Goal: Task Accomplishment & Management: Manage account settings

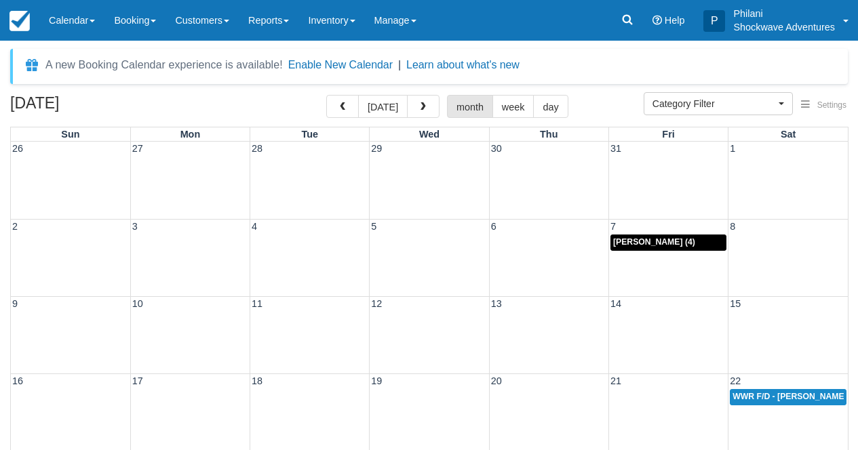
select select
click at [355, 106] on button "button" at bounding box center [342, 106] width 33 height 23
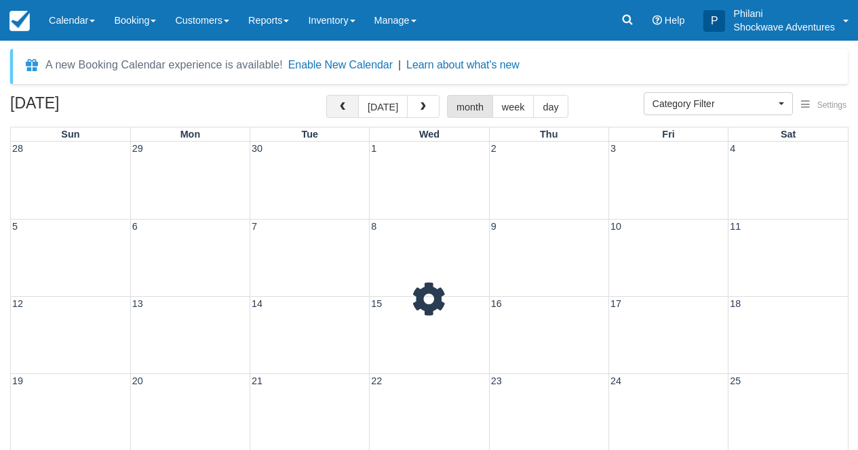
click at [355, 106] on button "button" at bounding box center [342, 106] width 33 height 23
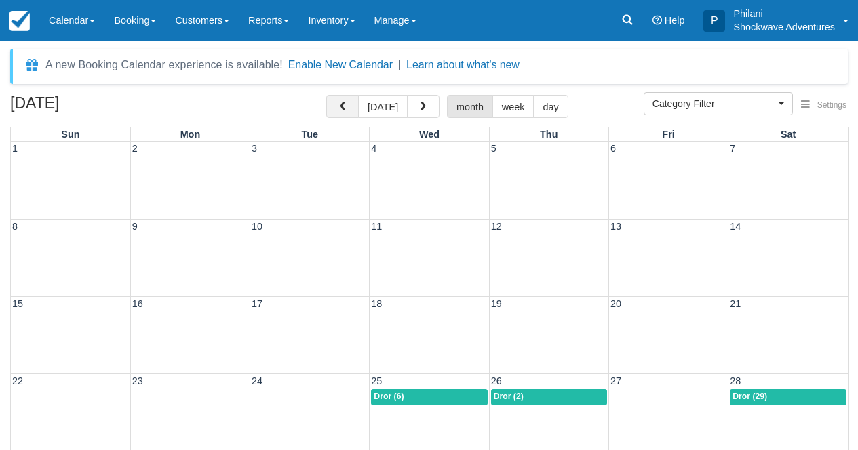
click at [355, 106] on button "button" at bounding box center [342, 106] width 33 height 23
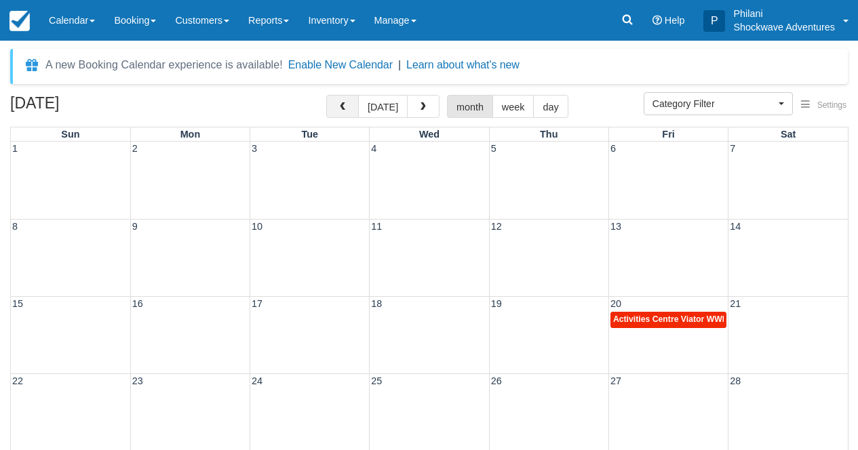
click at [355, 106] on button "button" at bounding box center [342, 106] width 33 height 23
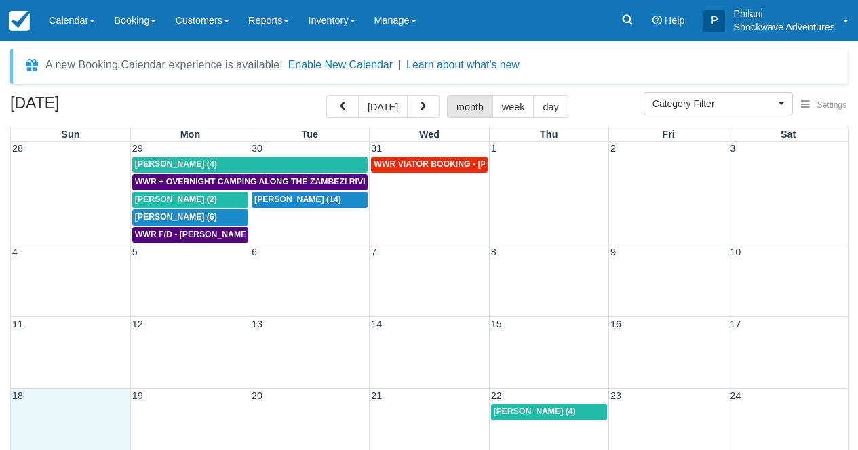
click at [45, 400] on td "18" at bounding box center [70, 396] width 119 height 14
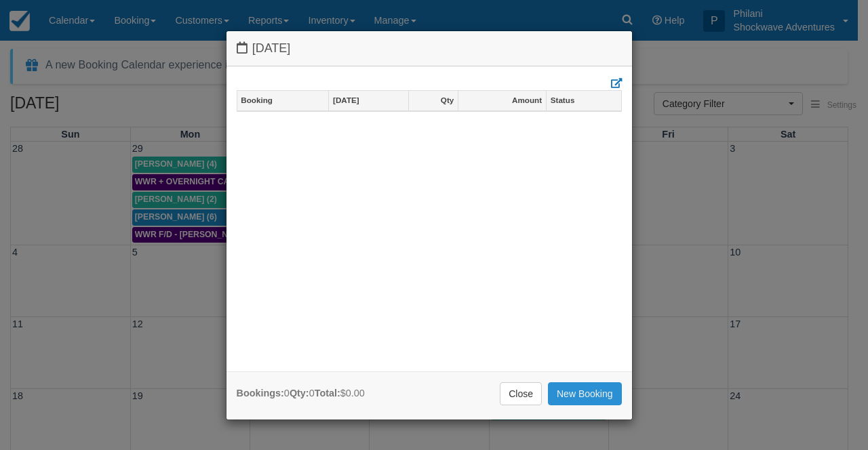
click at [569, 395] on link "New Booking" at bounding box center [585, 393] width 74 height 23
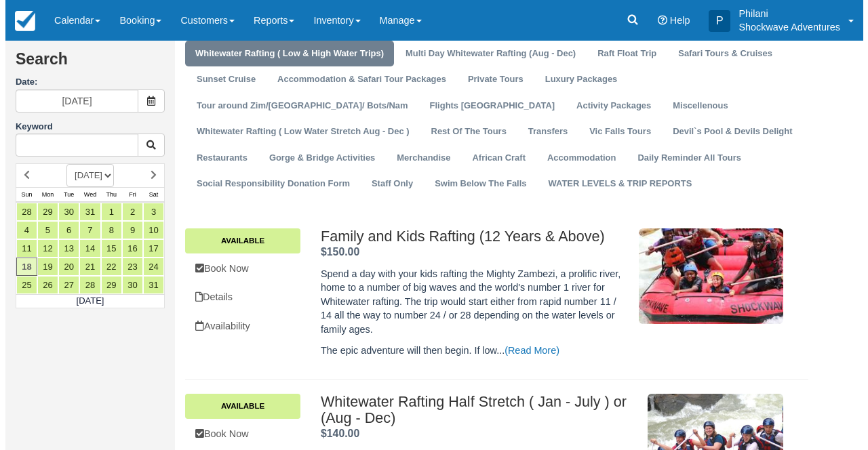
scroll to position [108, 0]
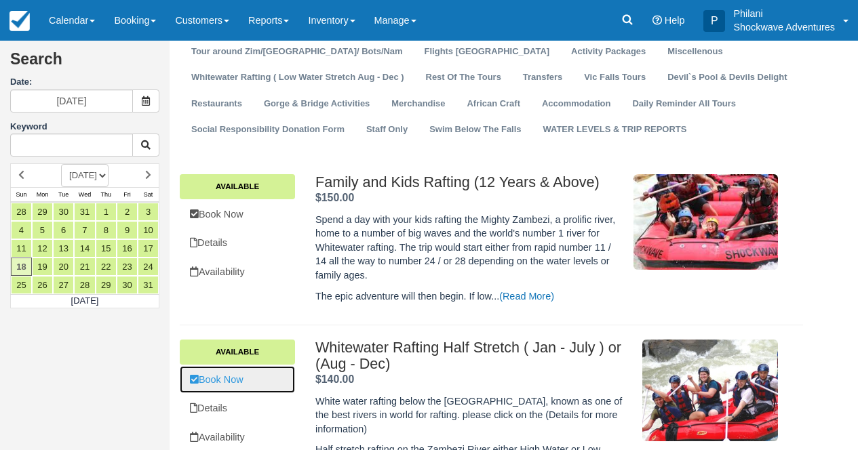
click at [235, 377] on link "Book Now" at bounding box center [237, 380] width 115 height 28
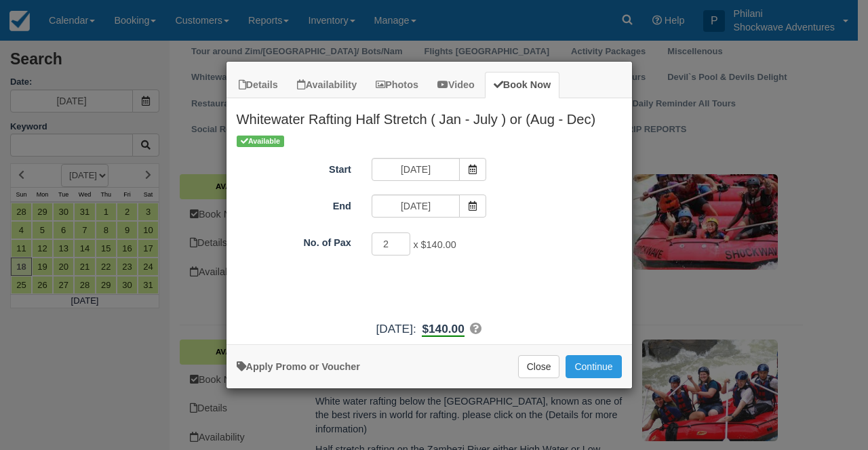
click at [401, 242] on input "2" at bounding box center [391, 244] width 39 height 23
click at [401, 242] on input "3" at bounding box center [391, 244] width 39 height 23
click at [401, 242] on input "4" at bounding box center [391, 244] width 39 height 23
click at [401, 242] on input "5" at bounding box center [391, 244] width 39 height 23
click at [401, 242] on input "6" at bounding box center [391, 244] width 39 height 23
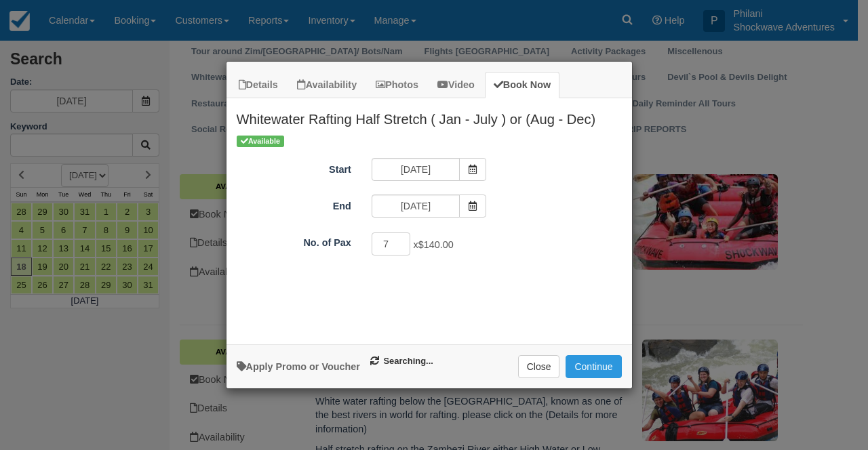
type input "7"
click at [401, 242] on input "7" at bounding box center [391, 244] width 39 height 23
click at [590, 365] on button "Continue" at bounding box center [593, 366] width 56 height 23
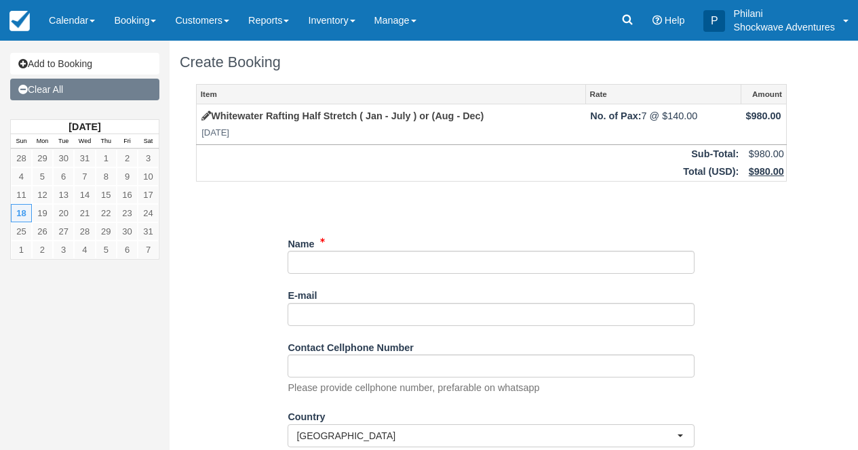
click at [54, 89] on link "Clear All" at bounding box center [84, 90] width 149 height 22
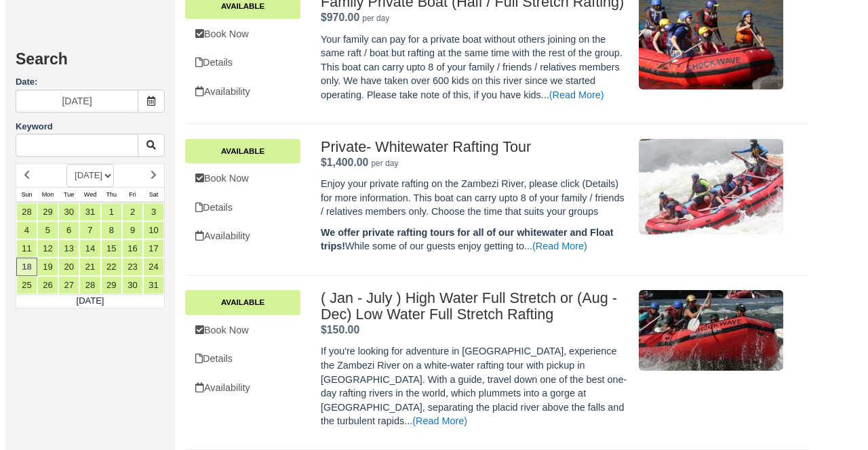
scroll to position [702, 0]
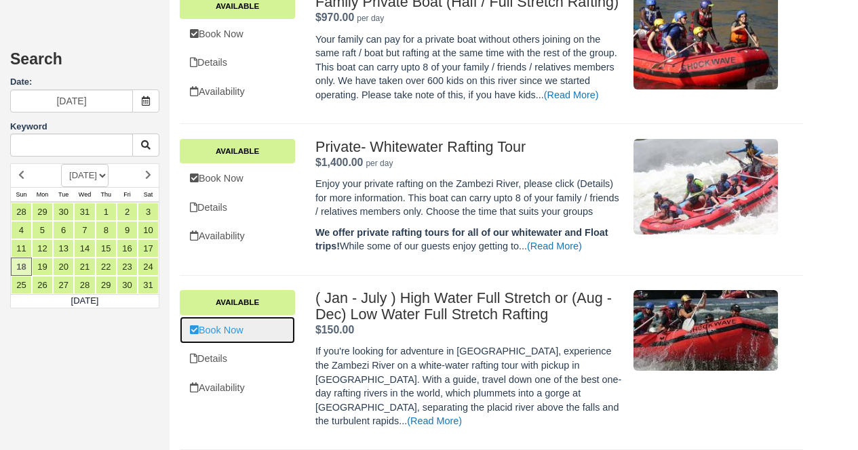
click at [266, 344] on link "Book Now" at bounding box center [237, 331] width 115 height 28
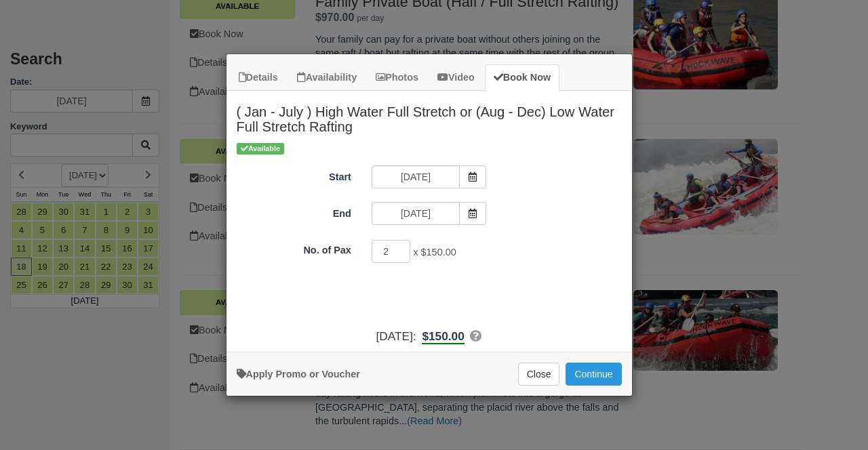
click at [400, 248] on input "2" at bounding box center [391, 251] width 39 height 23
click at [400, 248] on input "3" at bounding box center [391, 251] width 39 height 23
click at [400, 248] on input "4" at bounding box center [391, 251] width 39 height 23
click at [400, 248] on input "5" at bounding box center [391, 251] width 39 height 23
click at [400, 248] on input "6" at bounding box center [391, 251] width 39 height 23
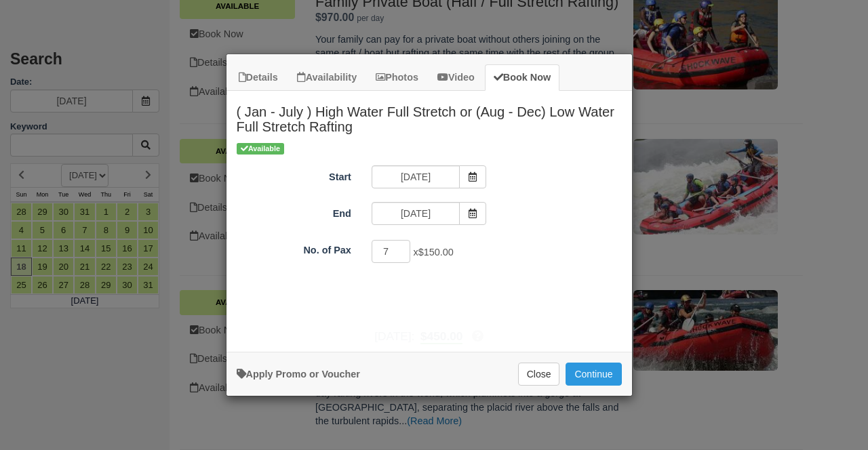
type input "7"
click at [400, 248] on input "7" at bounding box center [391, 251] width 39 height 23
click at [586, 376] on button "Continue" at bounding box center [593, 374] width 56 height 23
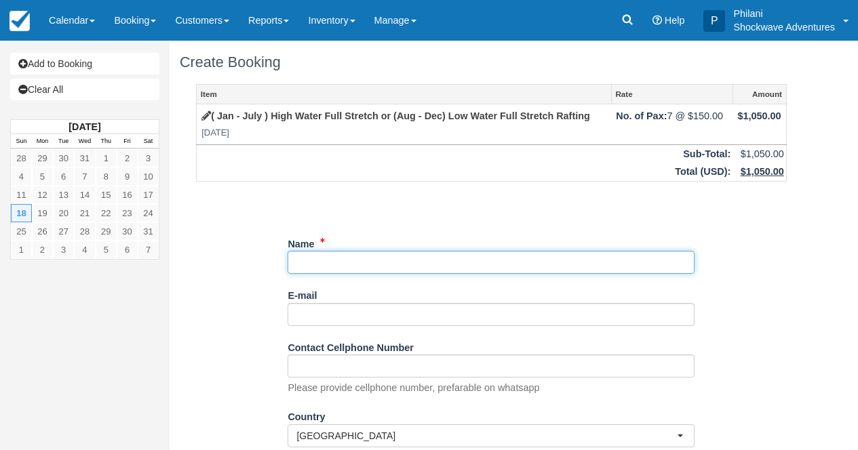
click at [338, 265] on input "Name" at bounding box center [490, 262] width 407 height 23
click at [353, 261] on input "Name" at bounding box center [490, 262] width 407 height 23
paste input "Marcin Dzwigalski"
type input "Marcin Dzwigalski"
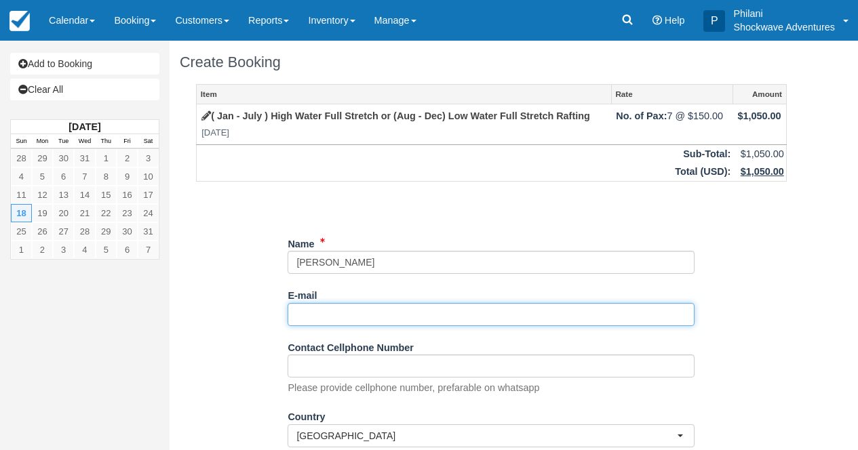
click at [341, 321] on input "E-mail" at bounding box center [490, 314] width 407 height 23
click at [306, 315] on input "E-mail" at bounding box center [490, 314] width 407 height 23
paste input "marcindzwigalski@yahoo.com"
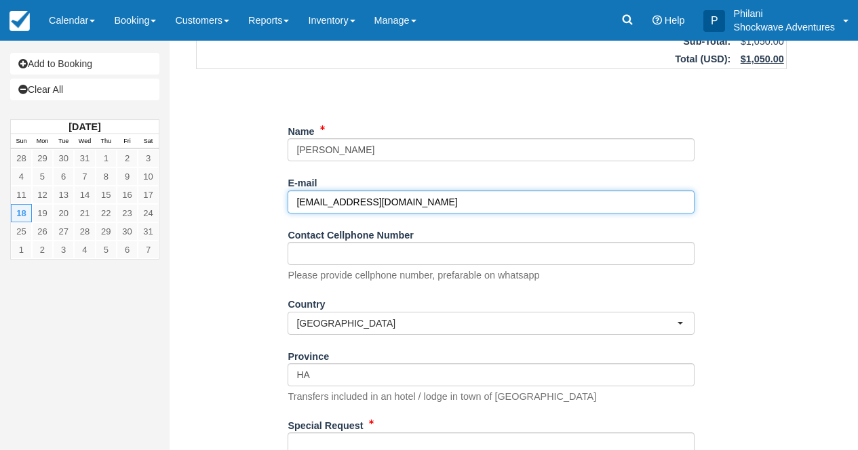
scroll to position [141, 0]
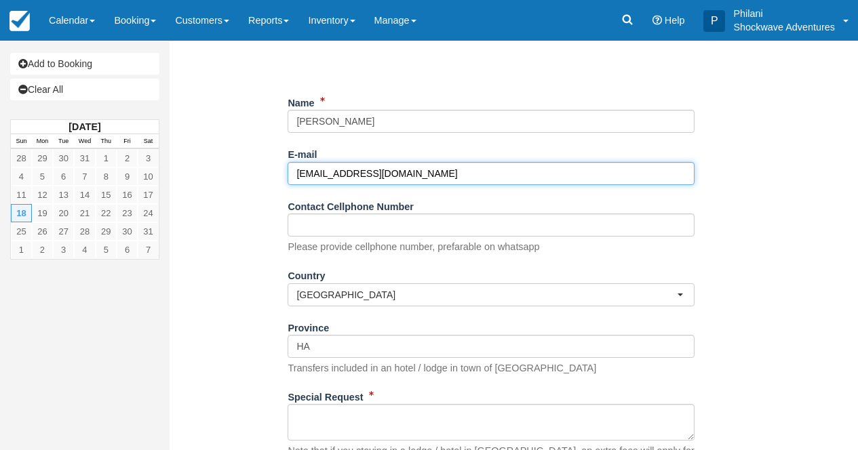
type input "marcindzwigalski@yahoo.com"
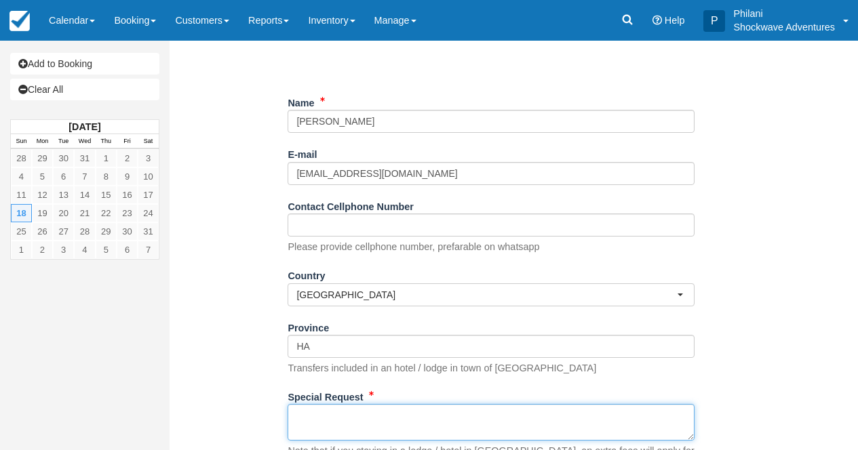
click at [344, 422] on textarea "Special Request" at bounding box center [490, 422] width 407 height 37
click at [317, 418] on textarea "Special Request" at bounding box center [490, 422] width 407 height 37
paste textarea "Hi, We are two families from Poland and we are planning to do the full day whit…"
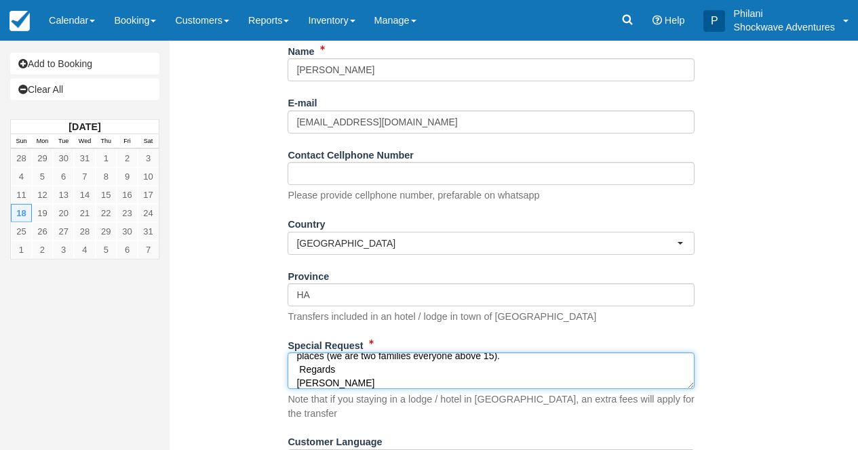
scroll to position [251, 0]
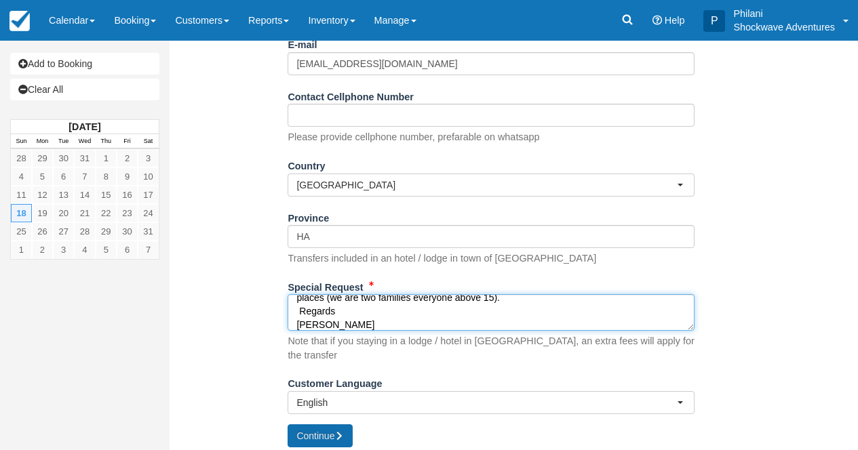
type textarea "Hi, We are two families from Poland and we are planning to do the full day whit…"
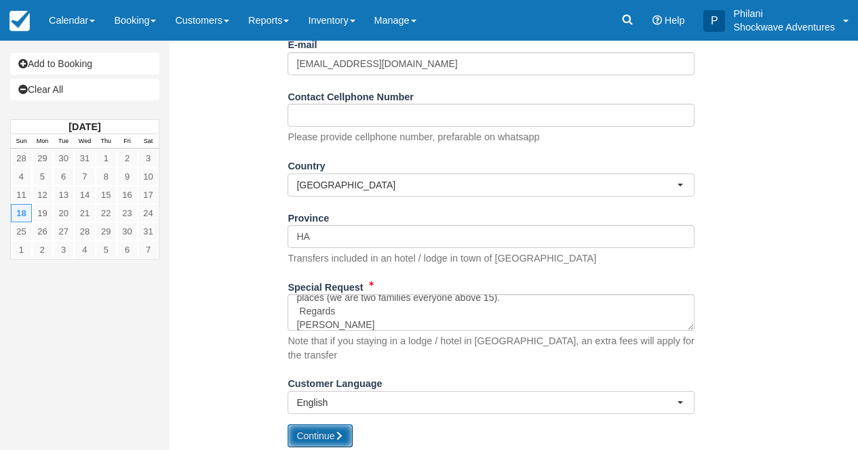
click at [323, 428] on button "Continue" at bounding box center [319, 435] width 65 height 23
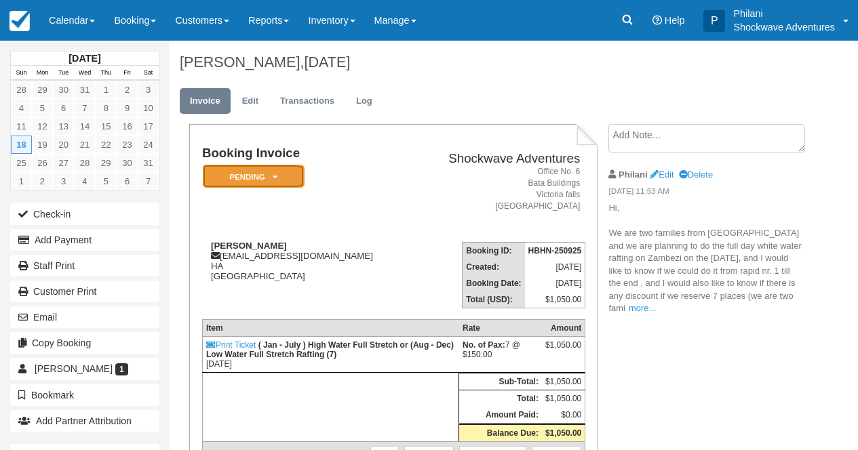
click at [282, 182] on em "Pending" at bounding box center [254, 177] width 102 height 24
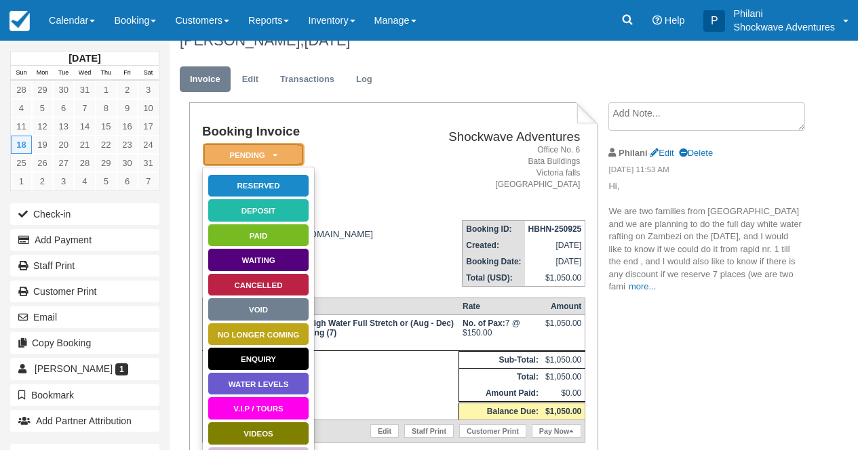
scroll to position [33, 0]
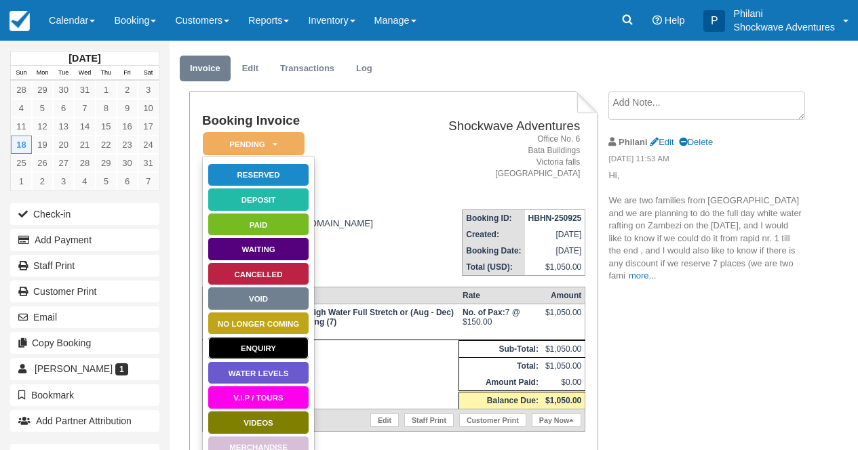
click at [273, 344] on link "Enquiry" at bounding box center [258, 348] width 102 height 24
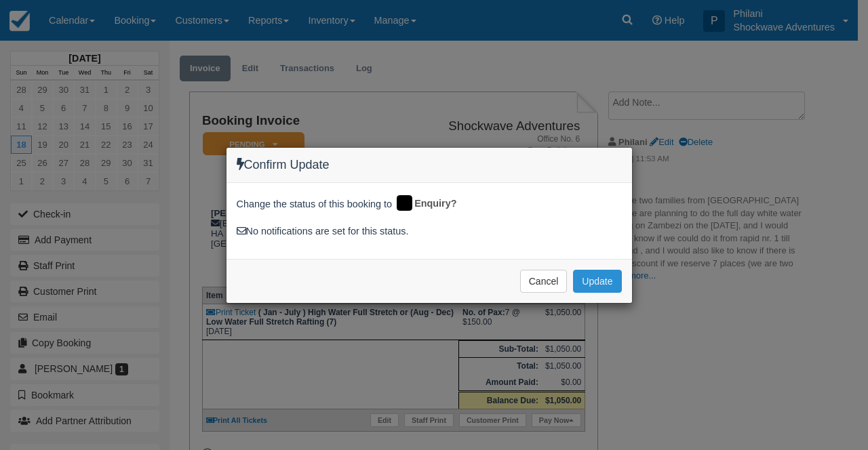
click at [607, 287] on button "Update" at bounding box center [597, 281] width 48 height 23
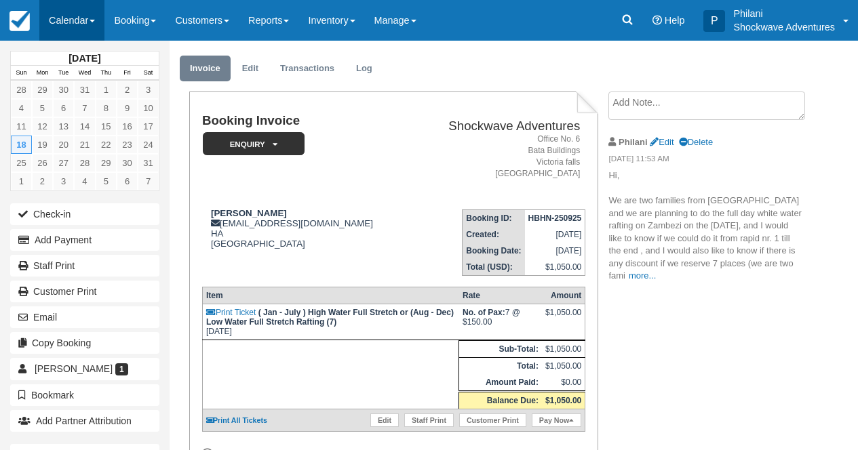
click at [76, 21] on link "Calendar" at bounding box center [71, 20] width 65 height 41
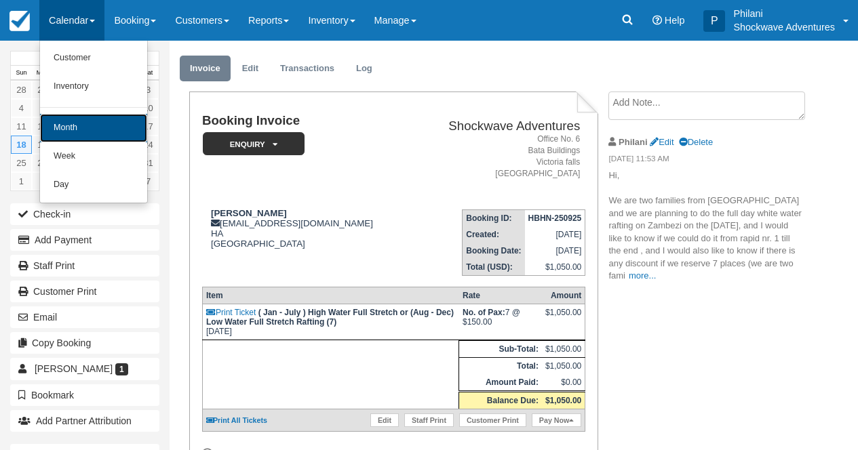
click at [99, 127] on link "Month" at bounding box center [93, 128] width 107 height 28
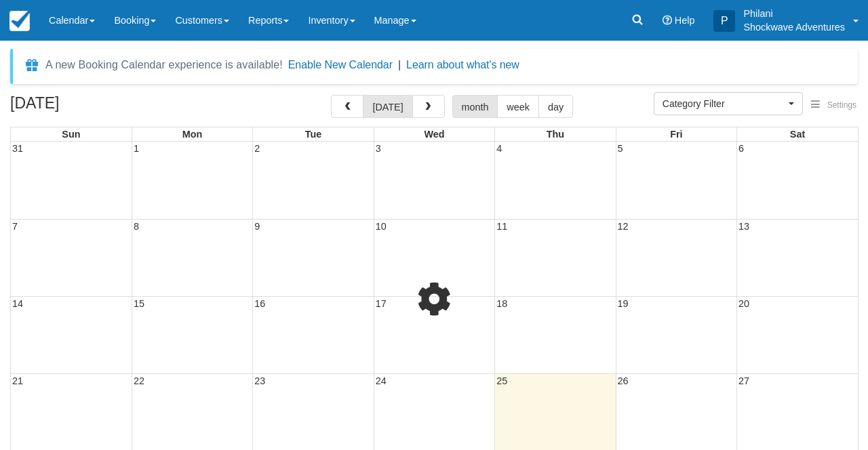
select select
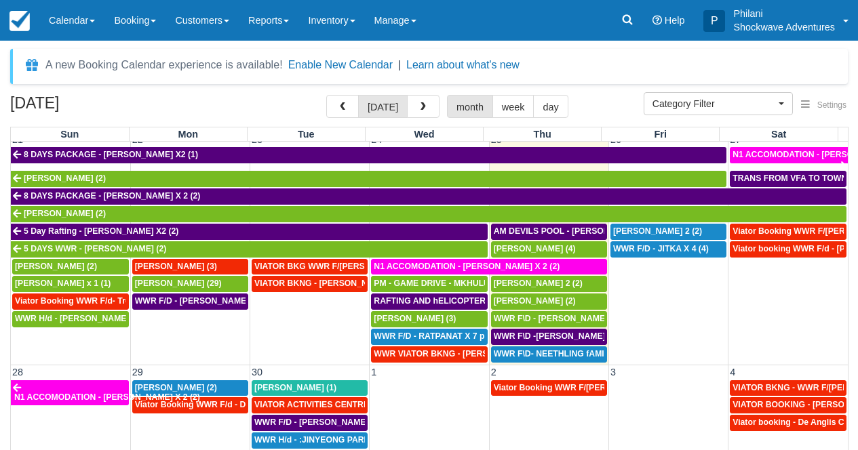
scroll to position [589, 0]
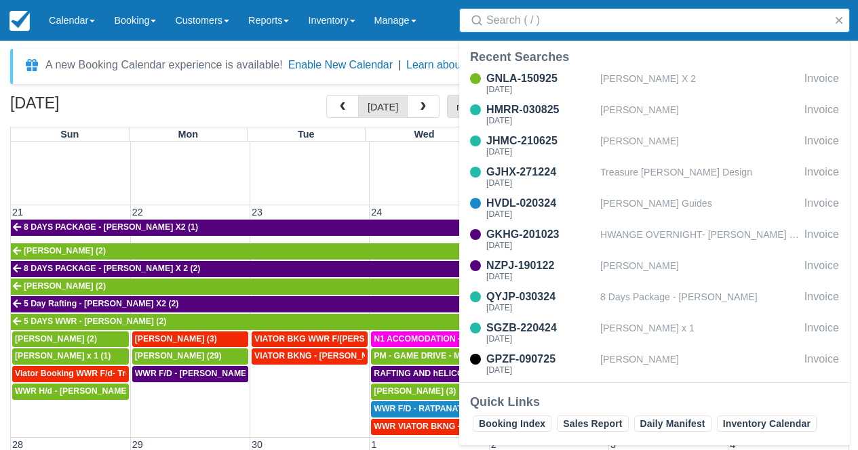
click at [451, 12] on div "Search" at bounding box center [654, 20] width 407 height 41
click at [837, 24] on button "button" at bounding box center [839, 20] width 16 height 16
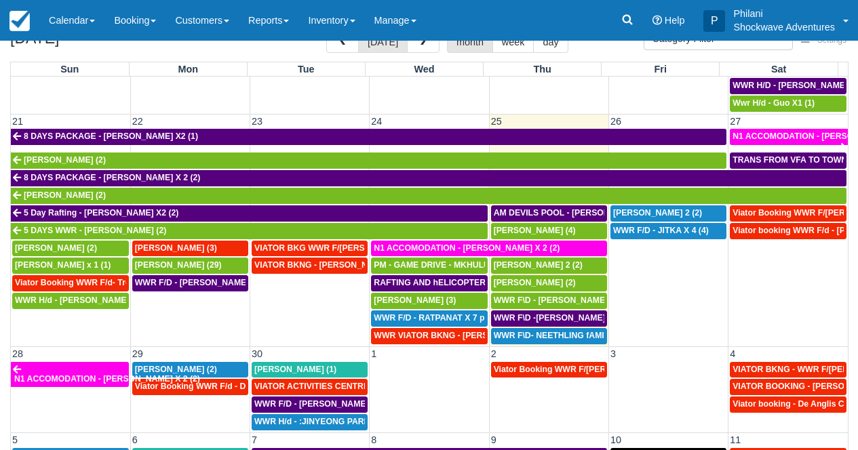
scroll to position [614, 0]
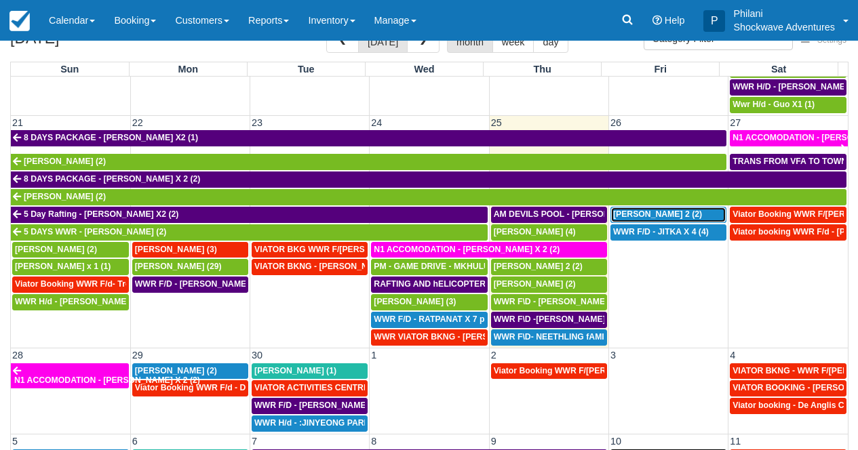
click at [636, 215] on span "[PERSON_NAME] 2 (2)" at bounding box center [657, 213] width 89 height 9
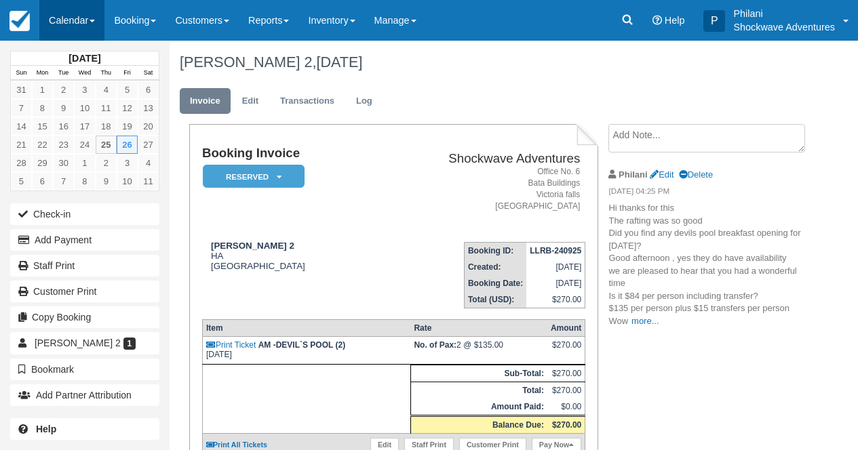
click at [74, 22] on link "Calendar" at bounding box center [71, 20] width 65 height 41
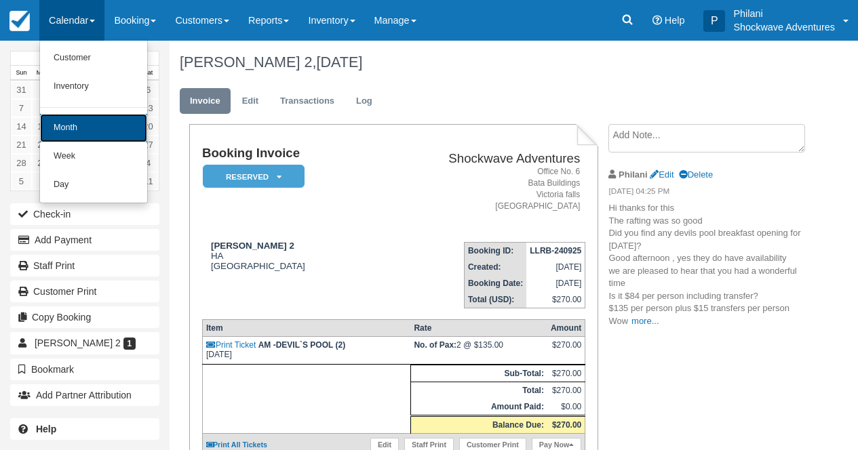
click at [78, 132] on link "Month" at bounding box center [93, 128] width 107 height 28
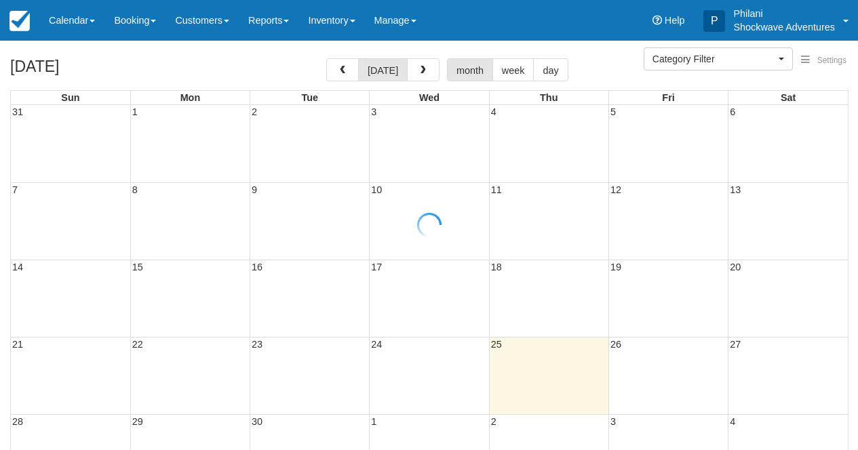
select select
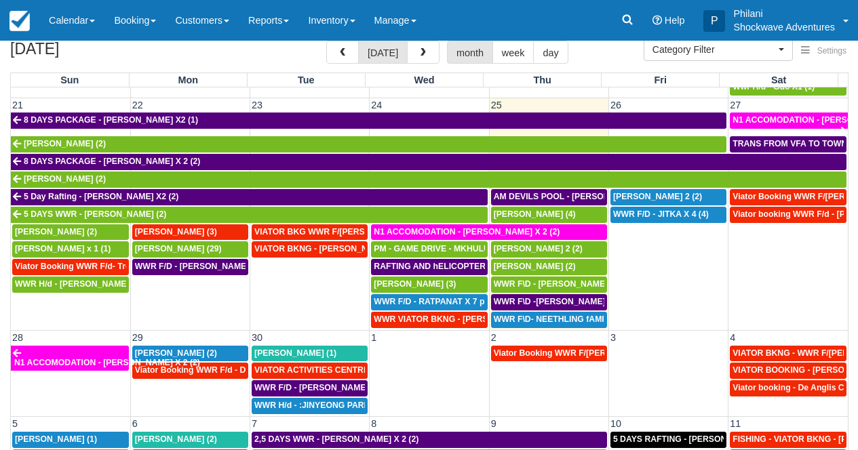
scroll to position [662, 0]
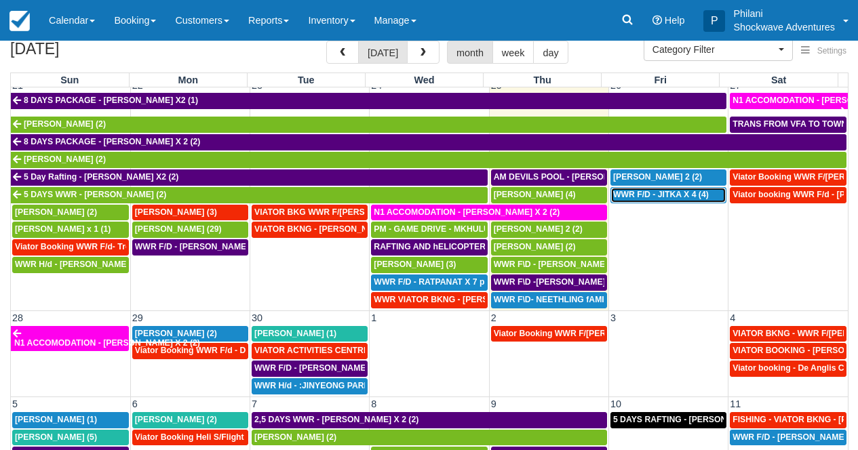
click at [650, 195] on span "WWR F/D - JITKA X 4 (4)" at bounding box center [661, 194] width 96 height 9
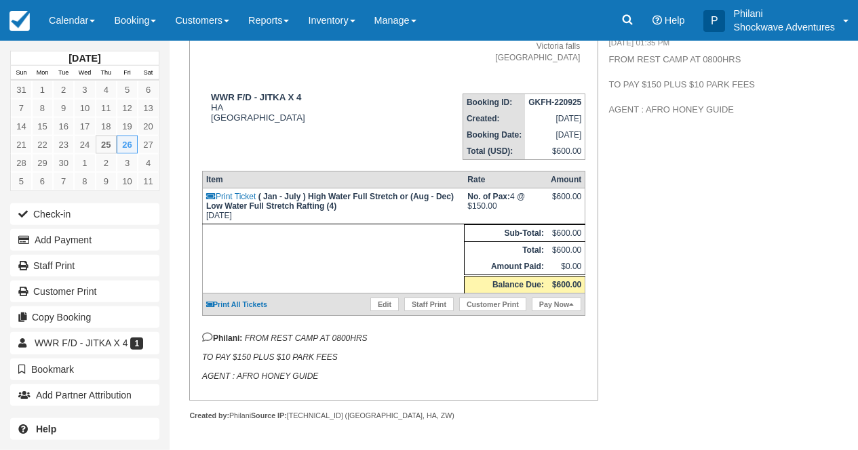
scroll to position [167, 0]
